Goal: Use online tool/utility: Utilize a website feature to perform a specific function

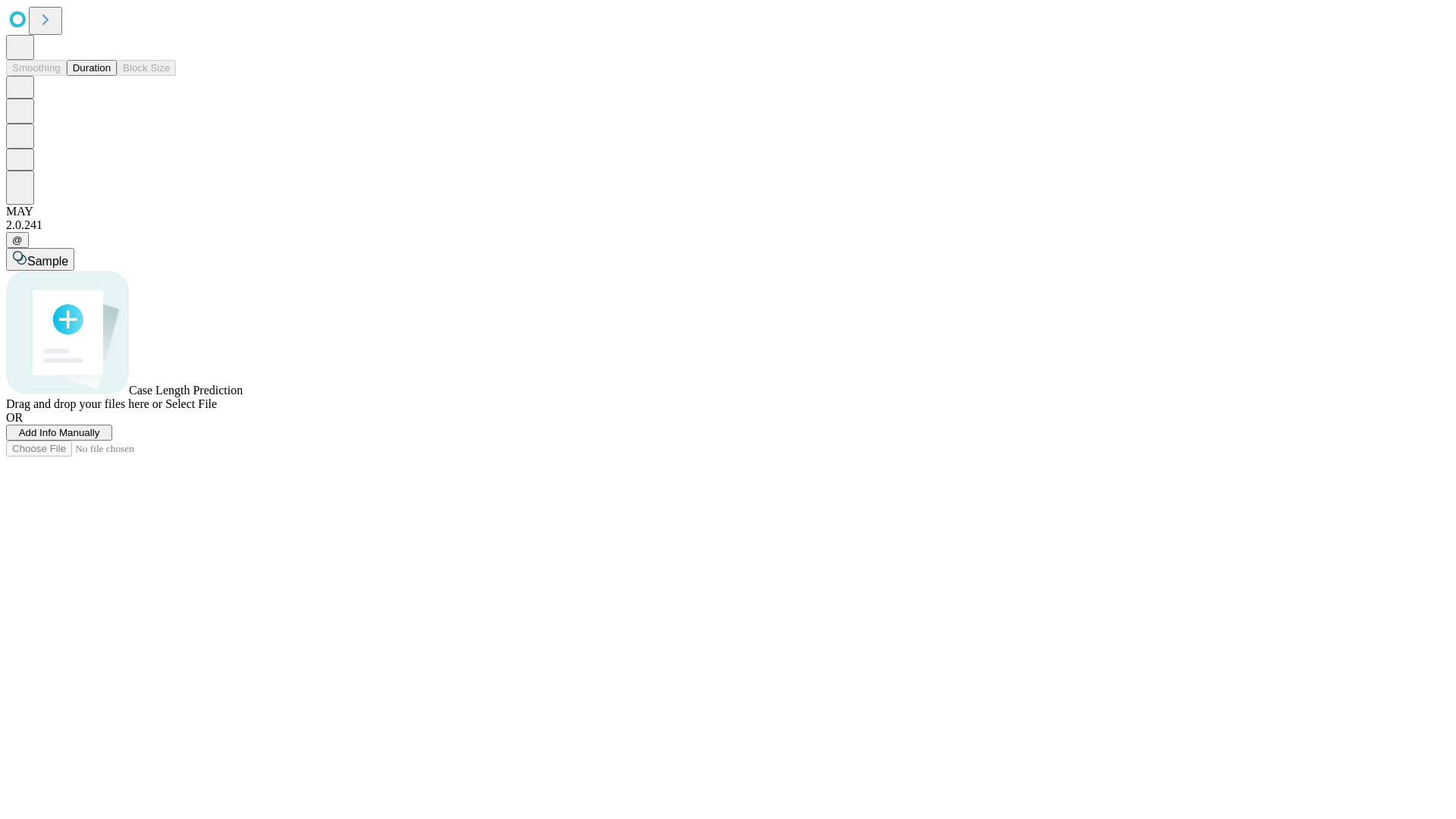
click at [111, 76] on button "Duration" at bounding box center [92, 68] width 50 height 16
click at [100, 438] on span "Add Info Manually" at bounding box center [59, 433] width 81 height 11
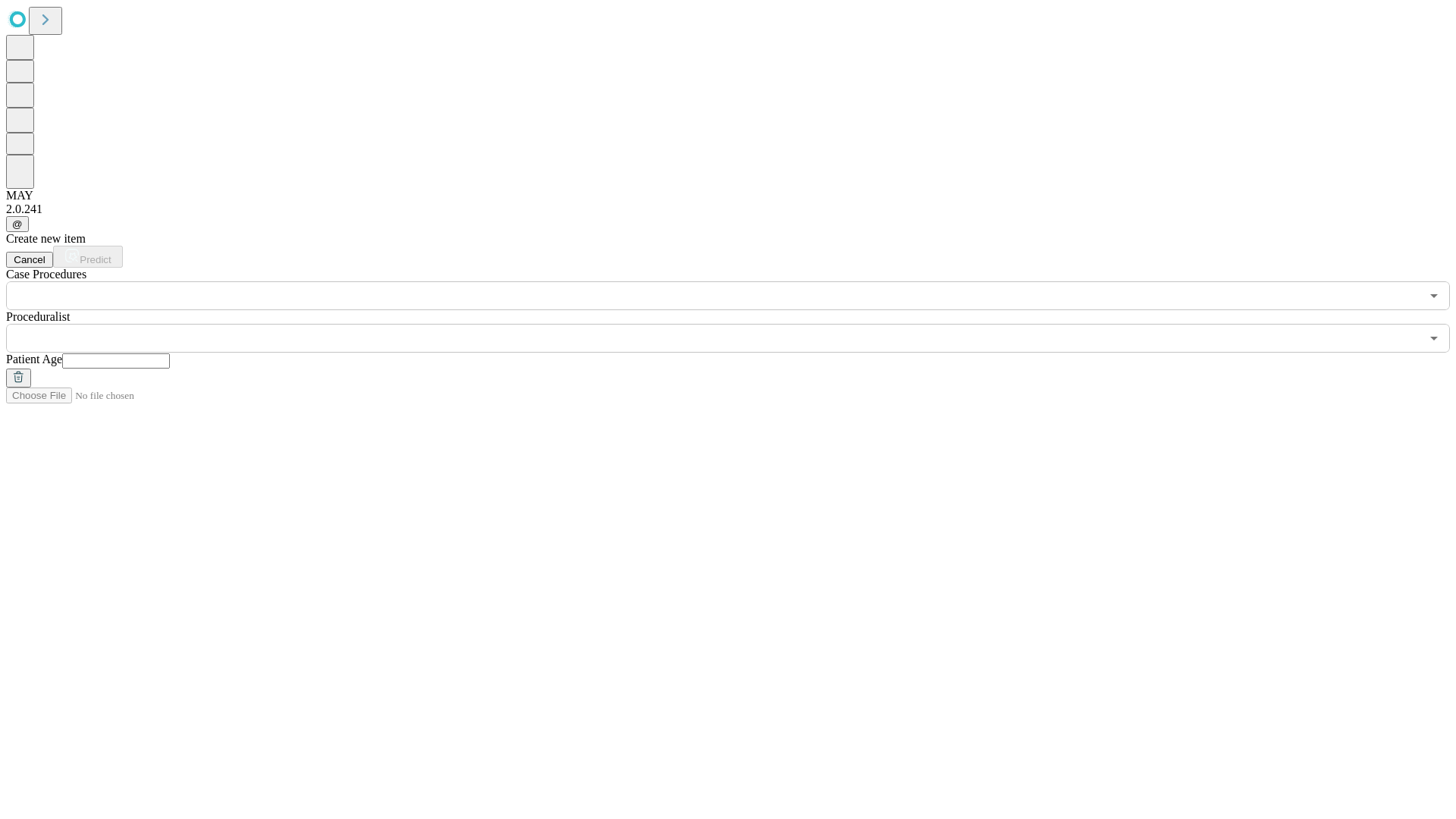
click at [170, 353] on input "text" at bounding box center [116, 360] width 108 height 15
type input "**"
click at [739, 324] on input "text" at bounding box center [713, 338] width 1414 height 29
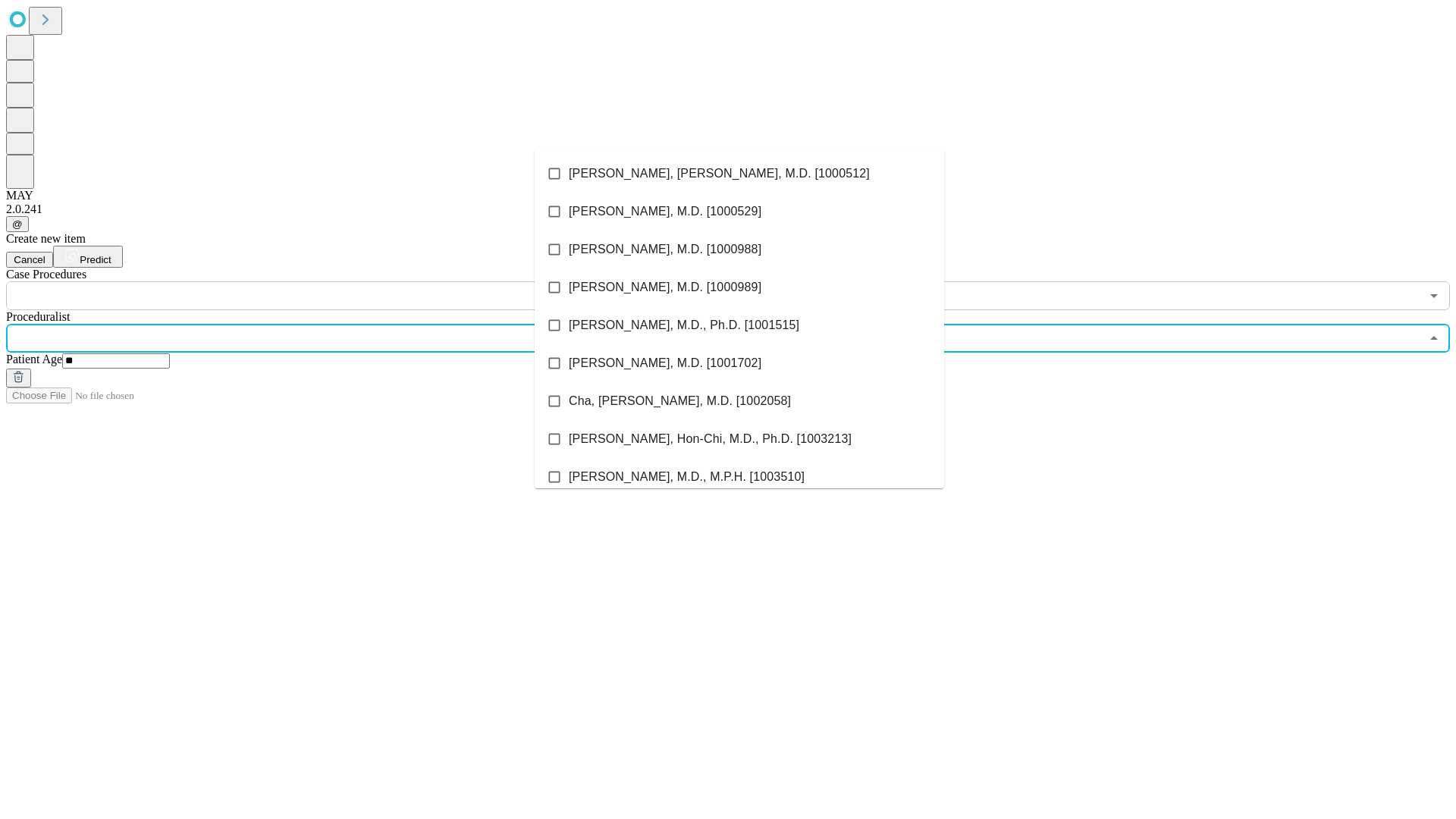
click at [740, 174] on li "[PERSON_NAME], [PERSON_NAME], M.D. [1000512]" at bounding box center [739, 174] width 409 height 38
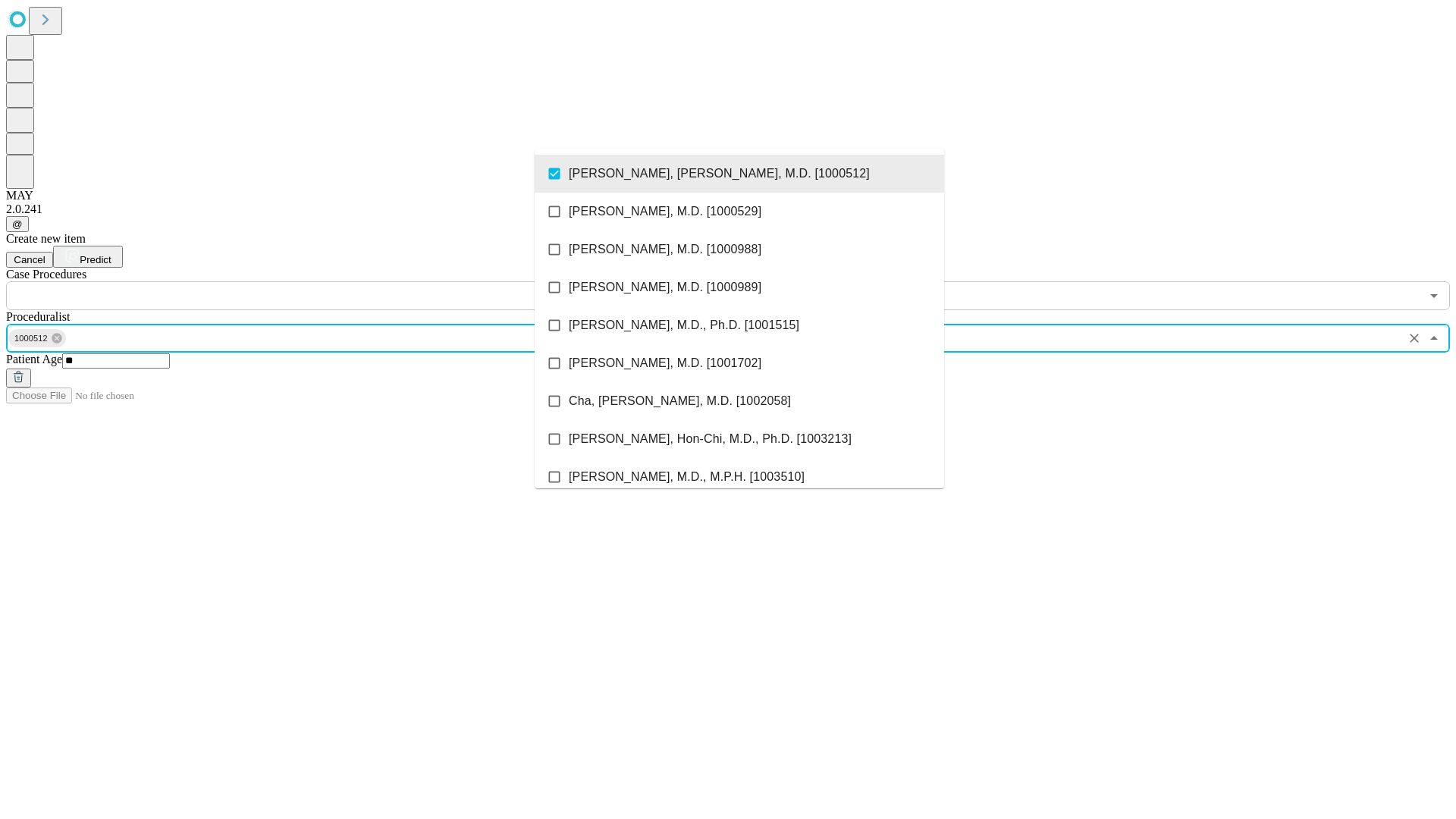
click at [319, 282] on input "text" at bounding box center [713, 296] width 1414 height 29
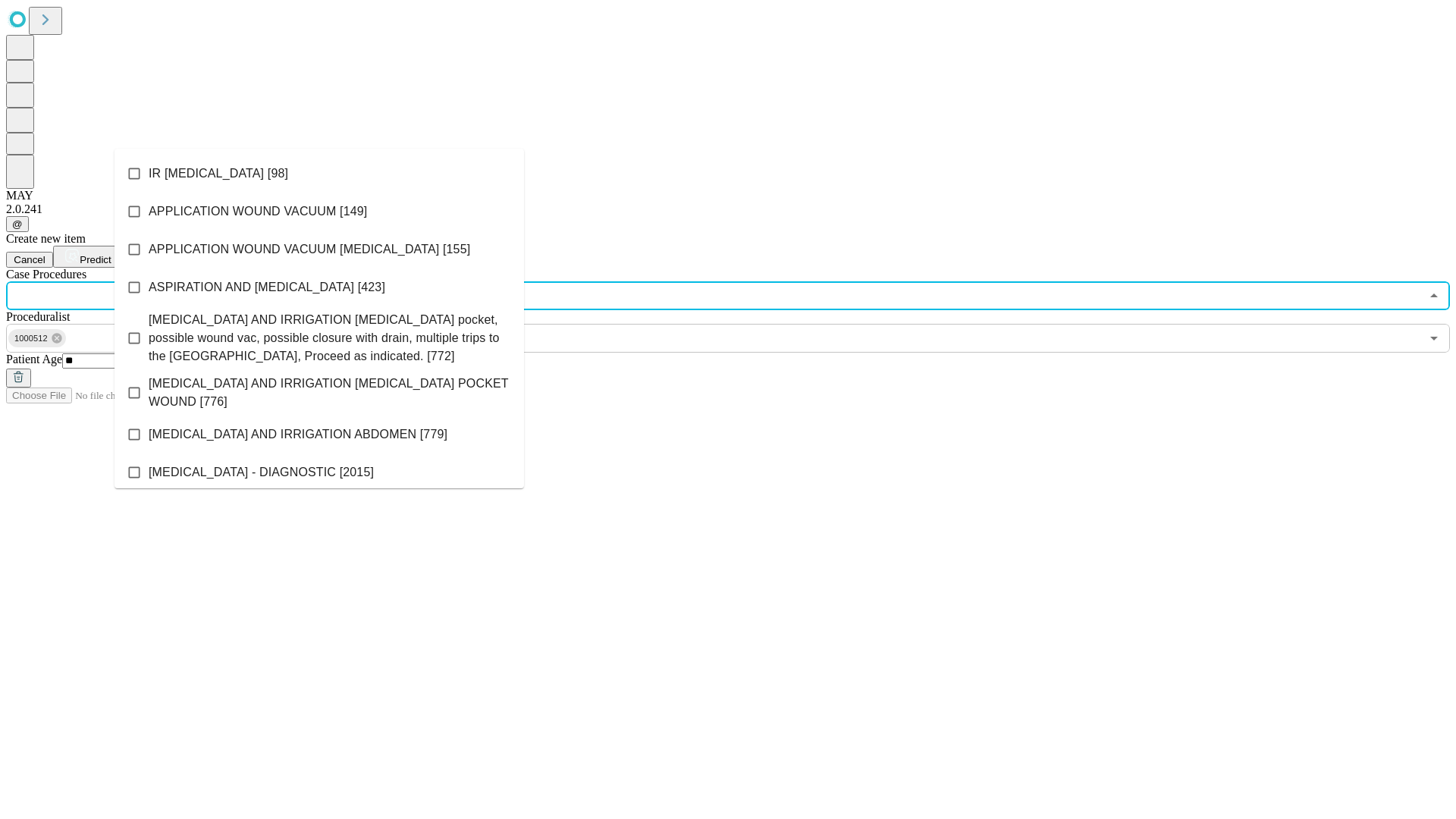
click at [320, 174] on li "IR [MEDICAL_DATA] [98]" at bounding box center [320, 174] width 409 height 38
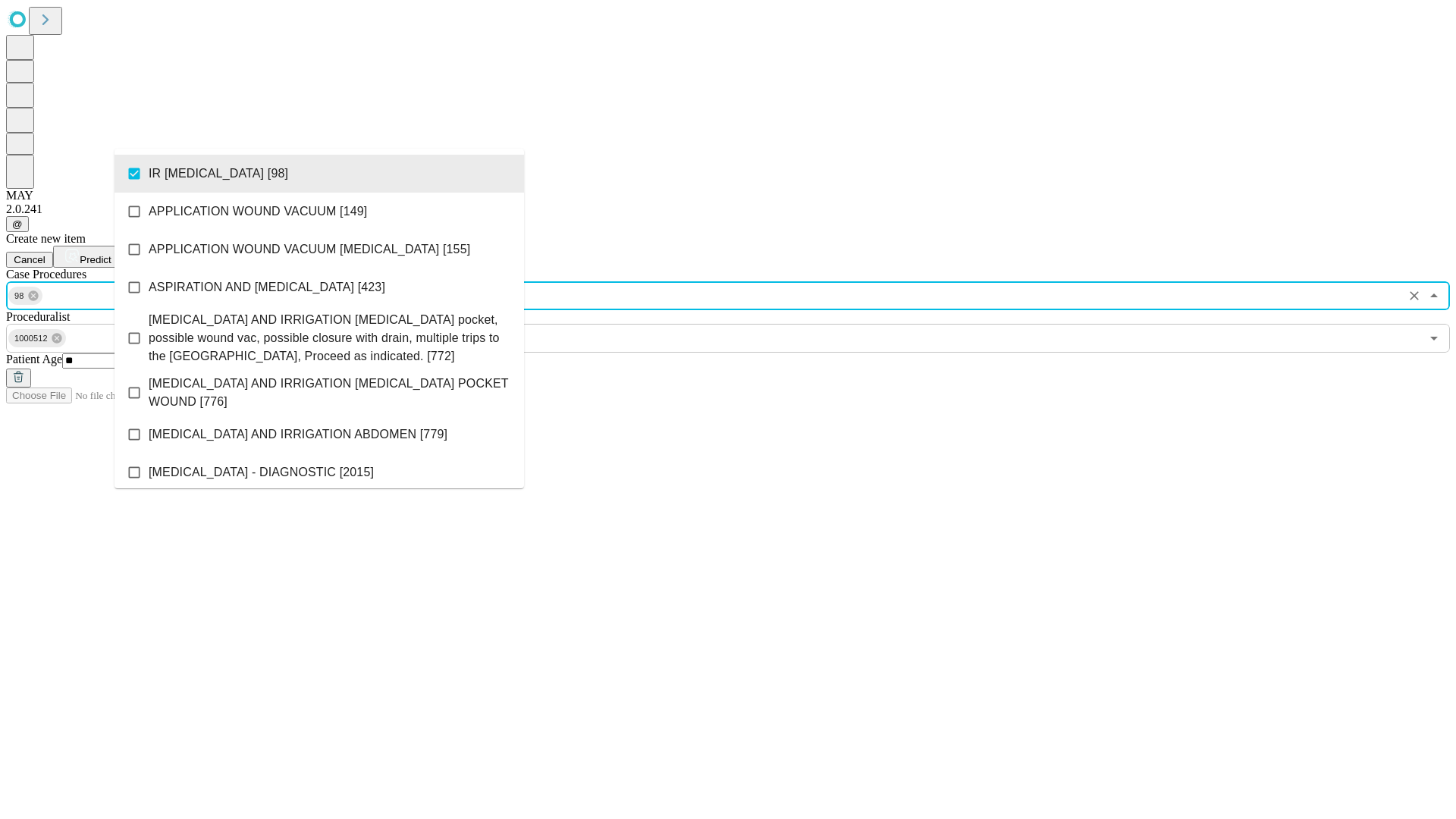
click at [111, 254] on span "Predict" at bounding box center [95, 260] width 31 height 11
